Goal: Task Accomplishment & Management: Use online tool/utility

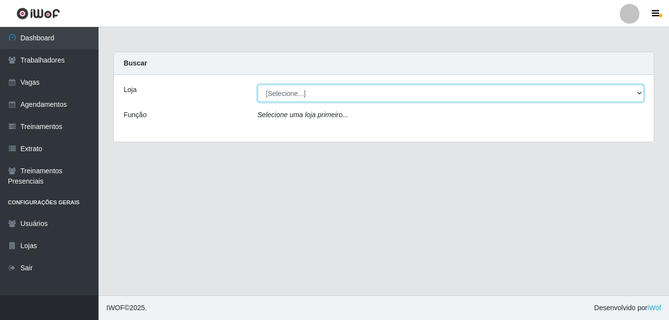
click at [641, 93] on select "[Selecione...] [GEOGRAPHIC_DATA] - [DATE][GEOGRAPHIC_DATA]" at bounding box center [451, 93] width 387 height 17
select select "471"
click at [258, 85] on select "[Selecione...] [GEOGRAPHIC_DATA] - [DATE][GEOGRAPHIC_DATA]" at bounding box center [451, 93] width 387 height 17
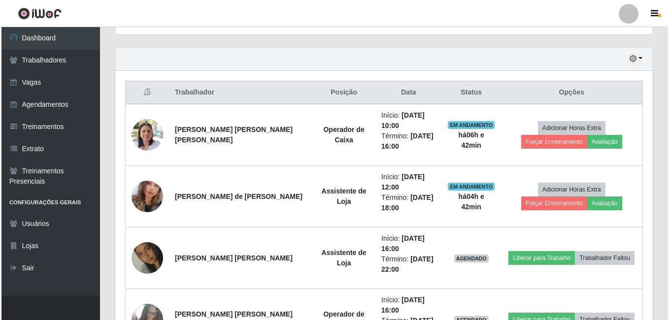
scroll to position [345, 0]
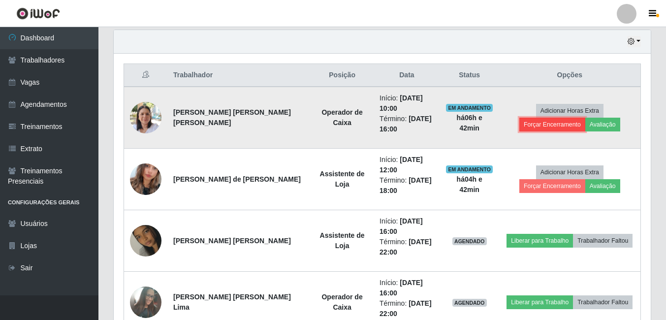
click at [586, 118] on button "Forçar Encerramento" at bounding box center [553, 125] width 66 height 14
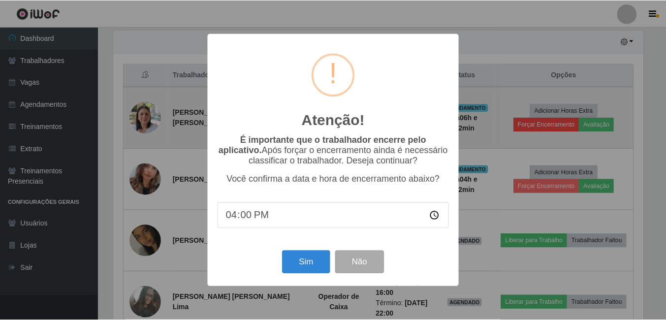
scroll to position [204, 532]
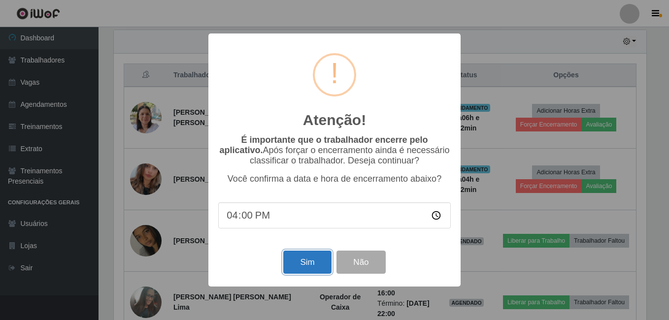
click at [293, 265] on button "Sim" at bounding box center [307, 262] width 48 height 23
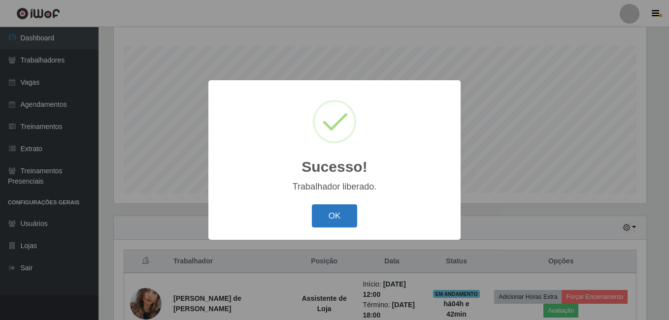
click at [344, 220] on button "OK" at bounding box center [335, 215] width 46 height 23
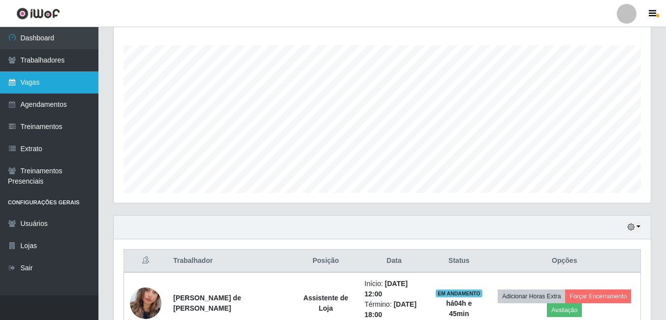
scroll to position [159, 0]
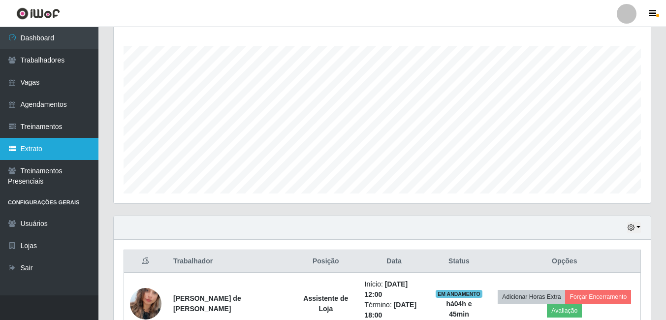
click at [50, 148] on link "Extrato" at bounding box center [49, 149] width 98 height 22
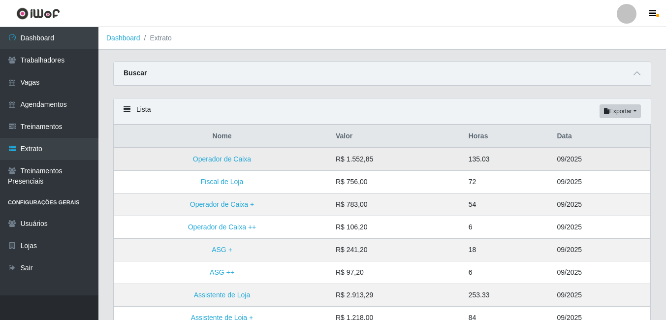
click at [266, 156] on td "Operador de Caixa" at bounding box center [222, 159] width 216 height 23
click at [624, 114] on button "Exportar" at bounding box center [620, 111] width 41 height 14
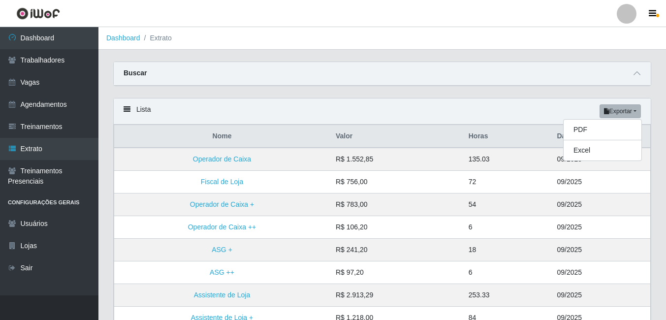
click at [439, 145] on th "Valor" at bounding box center [396, 136] width 133 height 23
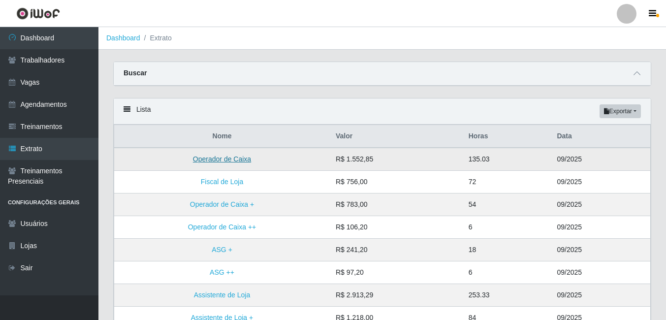
click at [239, 161] on link "Operador de Caixa" at bounding box center [222, 159] width 58 height 8
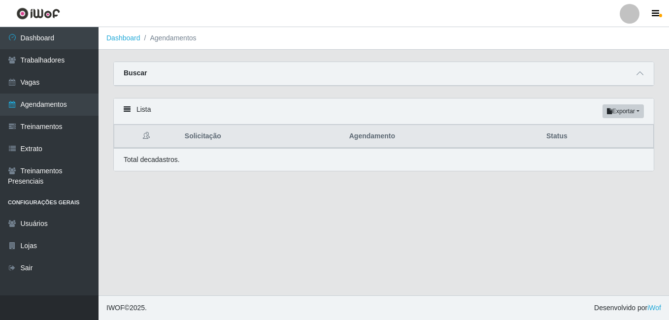
click at [127, 113] on icon at bounding box center [127, 109] width 7 height 7
click at [128, 109] on icon at bounding box center [127, 109] width 7 height 7
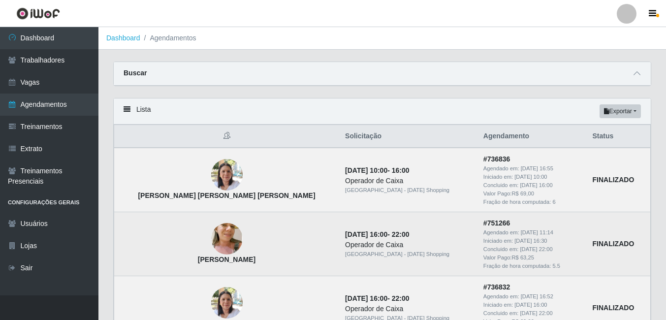
click at [211, 243] on img at bounding box center [227, 238] width 32 height 59
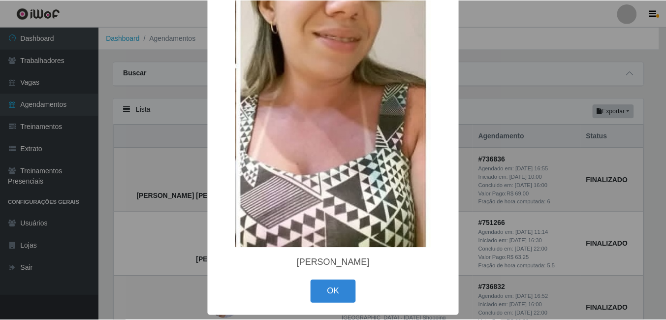
scroll to position [147, 0]
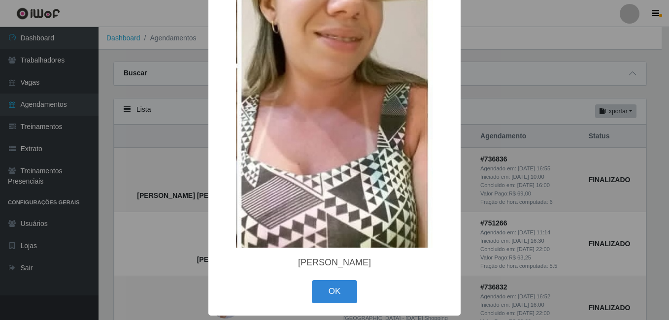
click at [517, 174] on div "× [PERSON_NAME] OK Cancel" at bounding box center [334, 160] width 669 height 320
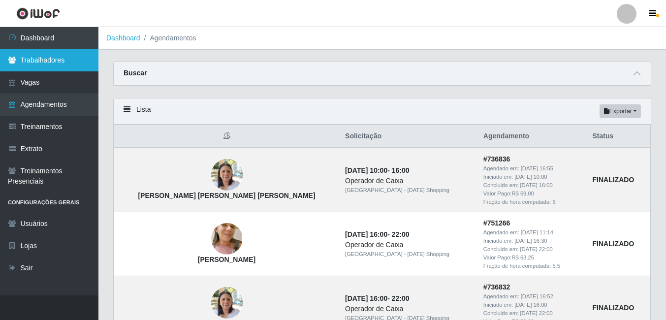
click at [48, 61] on link "Trabalhadores" at bounding box center [49, 60] width 98 height 22
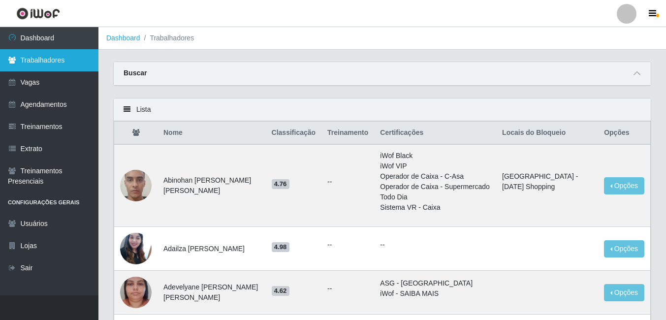
click at [29, 60] on link "Trabalhadores" at bounding box center [49, 60] width 98 height 22
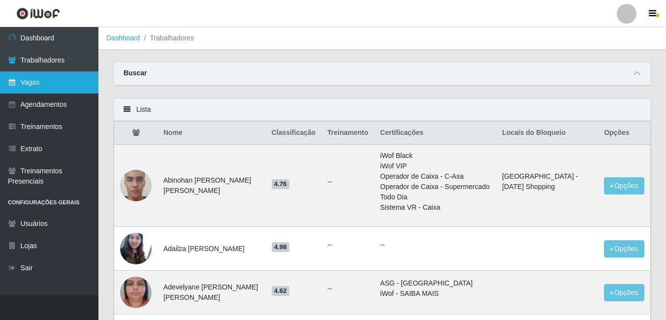
click at [27, 79] on link "Vagas" at bounding box center [49, 82] width 98 height 22
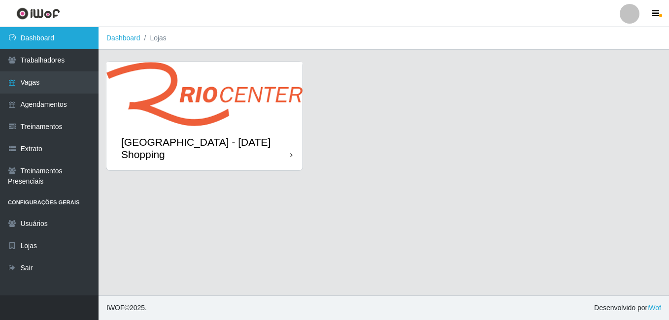
click at [29, 41] on link "Dashboard" at bounding box center [49, 38] width 98 height 22
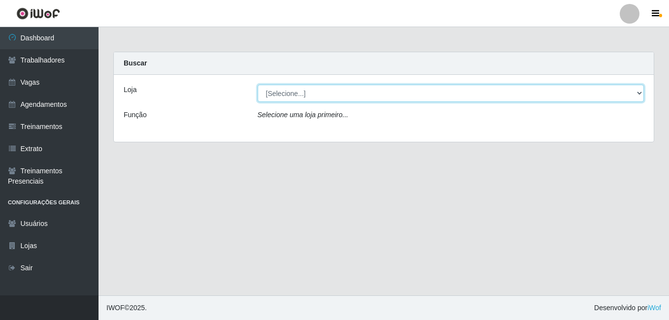
click at [636, 94] on select "[Selecione...] [GEOGRAPHIC_DATA] - [DATE][GEOGRAPHIC_DATA]" at bounding box center [451, 93] width 387 height 17
select select "471"
click at [258, 85] on select "[Selecione...] [GEOGRAPHIC_DATA] - [DATE][GEOGRAPHIC_DATA]" at bounding box center [451, 93] width 387 height 17
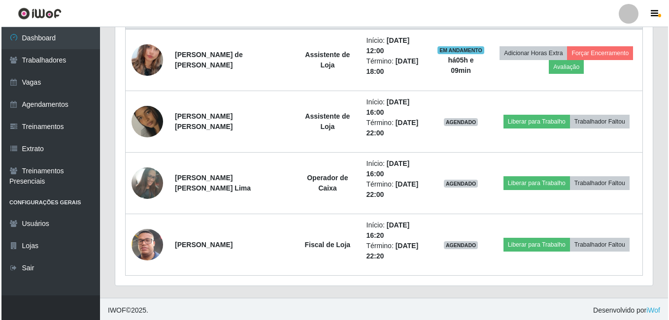
scroll to position [405, 0]
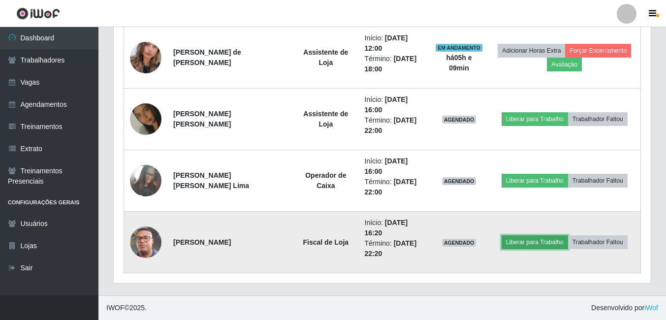
click at [547, 243] on button "Liberar para Trabalho" at bounding box center [535, 242] width 66 height 14
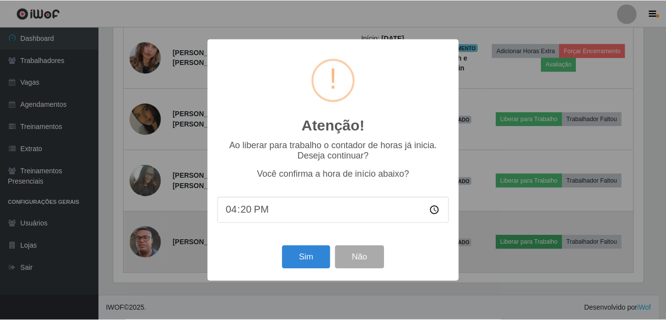
scroll to position [204, 532]
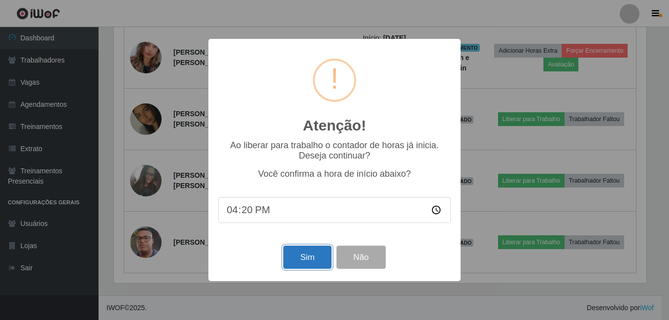
click at [314, 262] on button "Sim" at bounding box center [307, 257] width 48 height 23
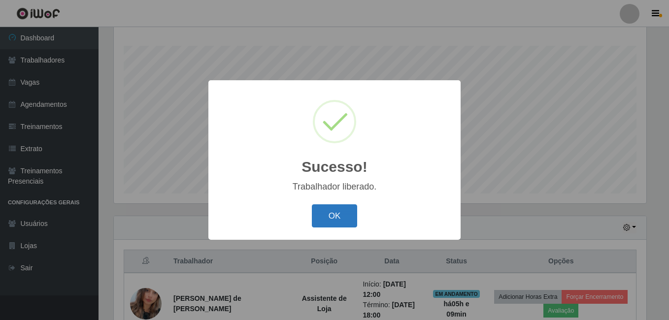
click at [330, 217] on button "OK" at bounding box center [335, 215] width 46 height 23
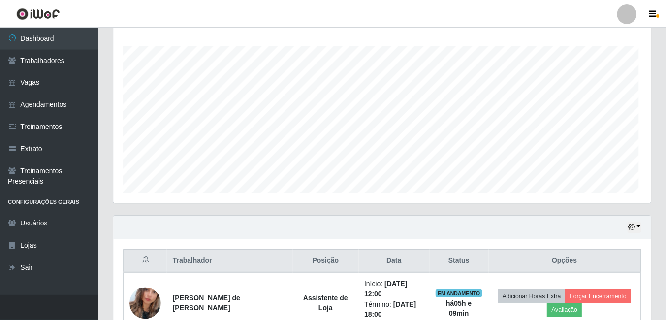
scroll to position [204, 537]
